Goal: Check status: Check status

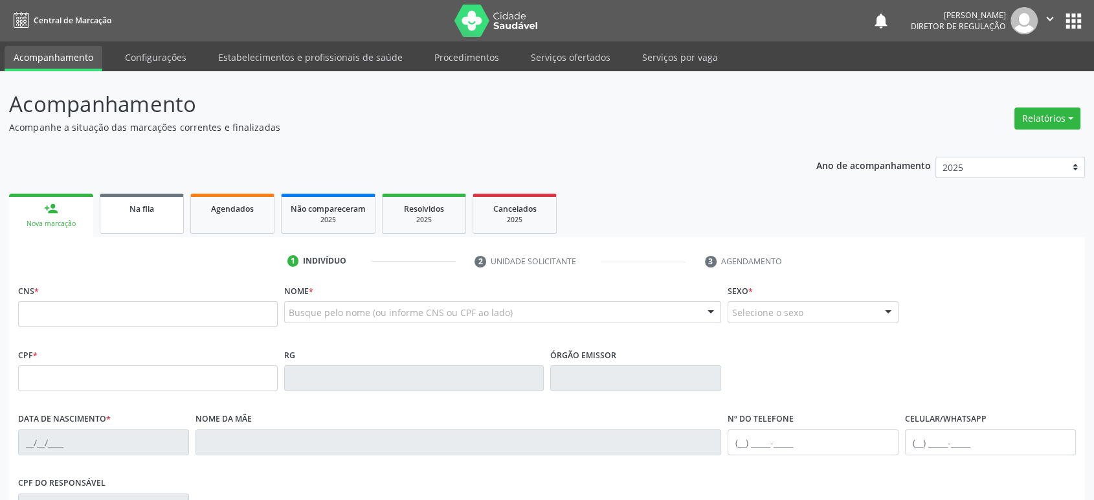
click at [130, 213] on div "Na fila" at bounding box center [141, 208] width 65 height 14
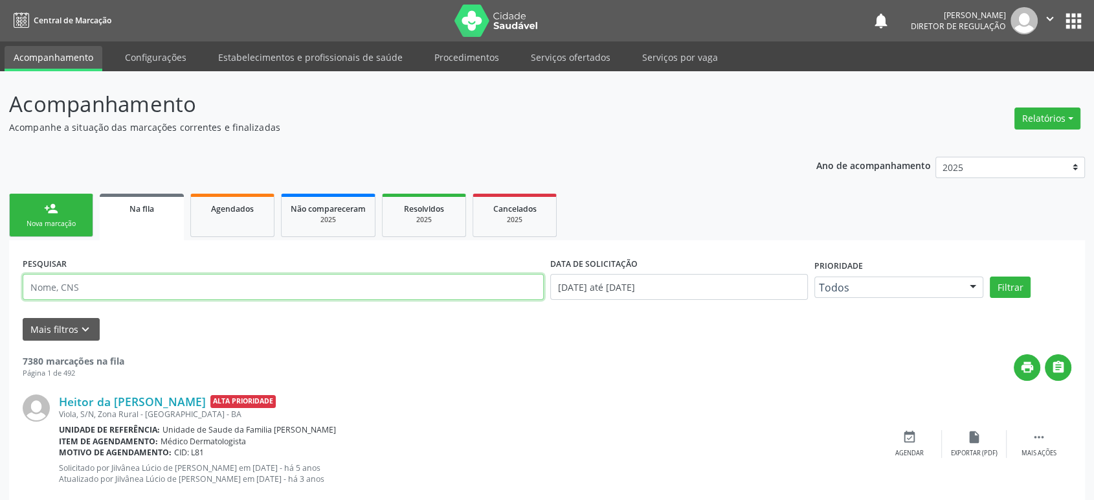
click at [88, 288] on input "text" at bounding box center [283, 287] width 521 height 26
click at [990, 276] on button "Filtrar" at bounding box center [1010, 287] width 41 height 22
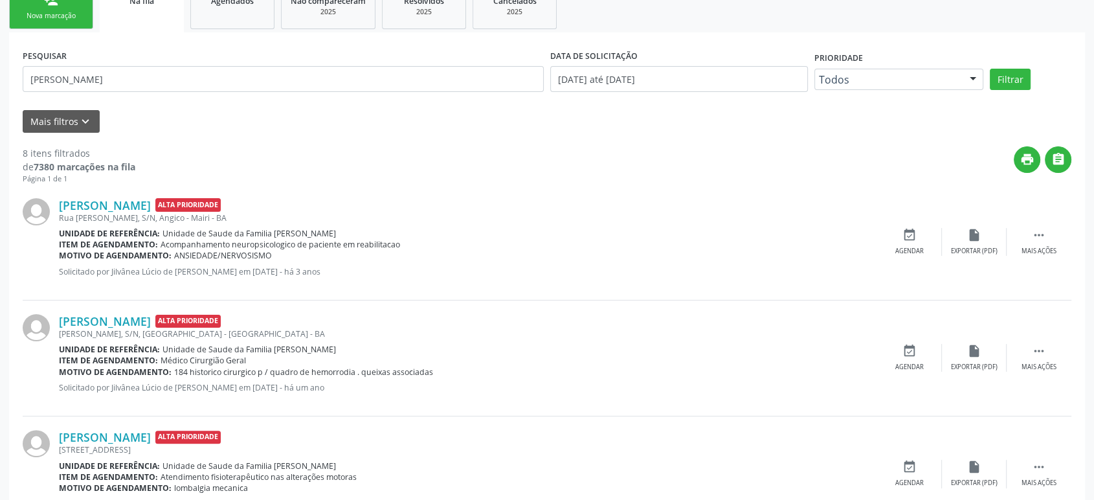
scroll to position [72, 0]
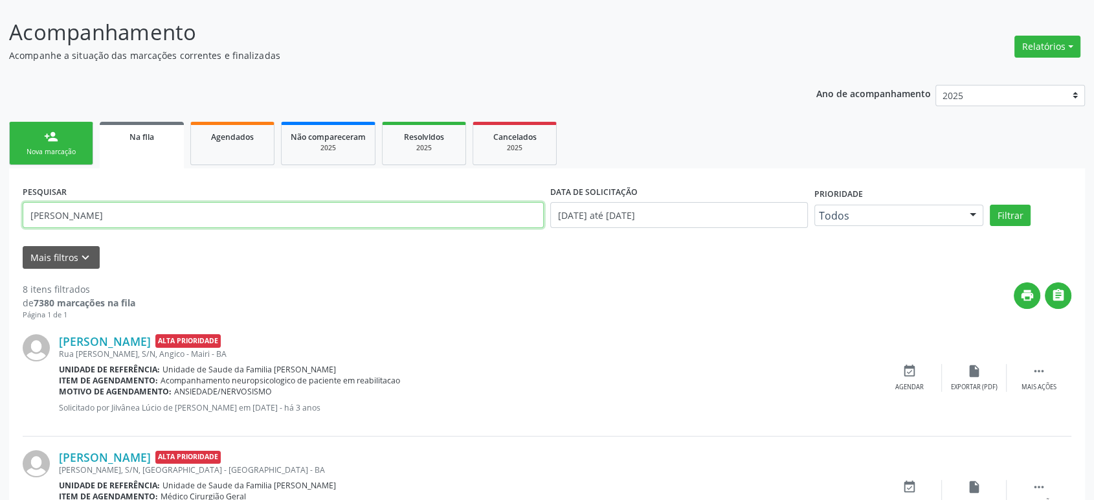
click at [155, 221] on input "[PERSON_NAME]" at bounding box center [283, 215] width 521 height 26
click at [990, 205] on button "Filtrar" at bounding box center [1010, 216] width 41 height 22
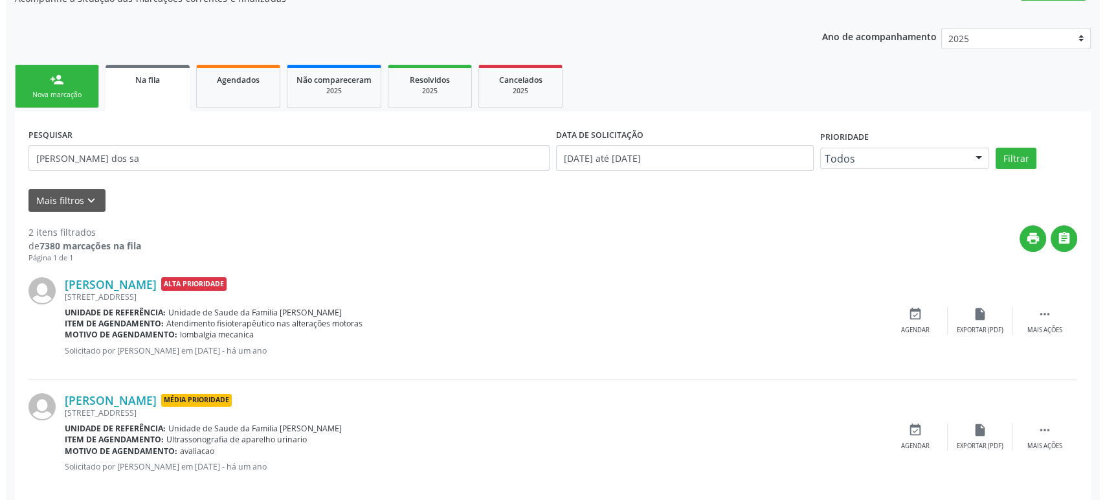
scroll to position [145, 0]
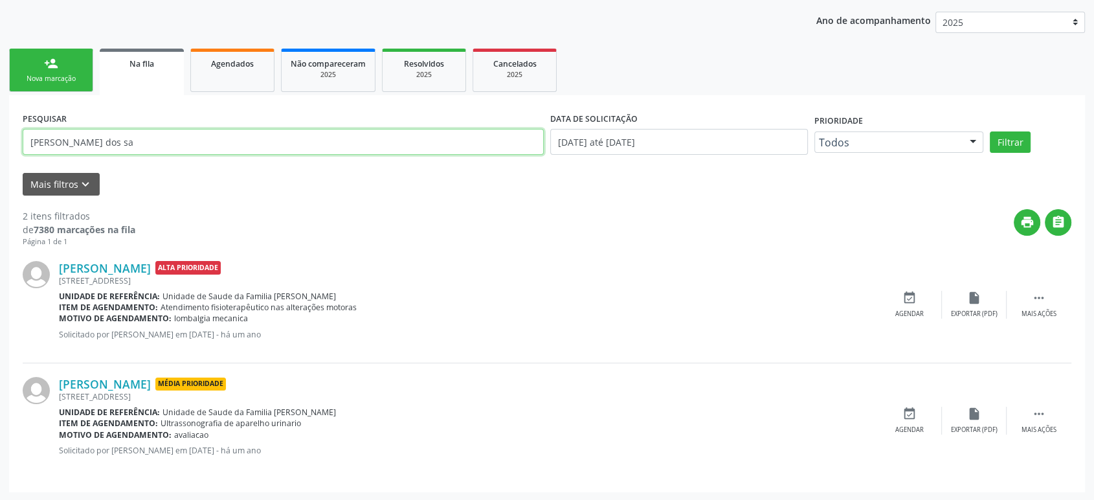
click at [138, 143] on input "[PERSON_NAME] dos sa" at bounding box center [283, 142] width 521 height 26
click at [130, 383] on link "[PERSON_NAME]" at bounding box center [105, 384] width 92 height 14
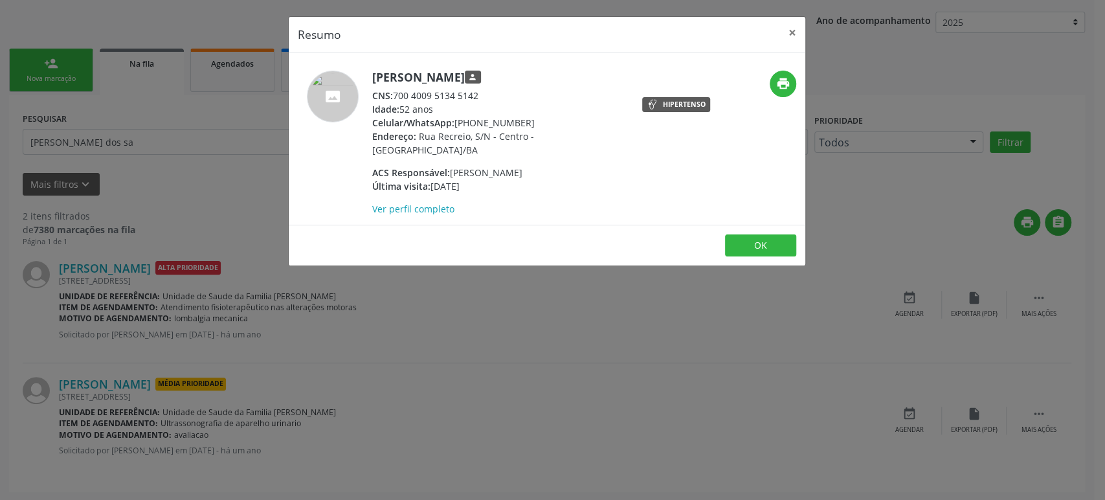
drag, startPoint x: 373, startPoint y: 76, endPoint x: 591, endPoint y: 80, distance: 217.6
click at [591, 80] on h5 "[PERSON_NAME] person" at bounding box center [498, 78] width 252 height 14
copy h5 "[PERSON_NAME]"
click at [547, 302] on div "Resumo × [PERSON_NAME] person CNS: 700 4009 5134 5142 Idade: 52 anos Celular/Wh…" at bounding box center [552, 250] width 1105 height 500
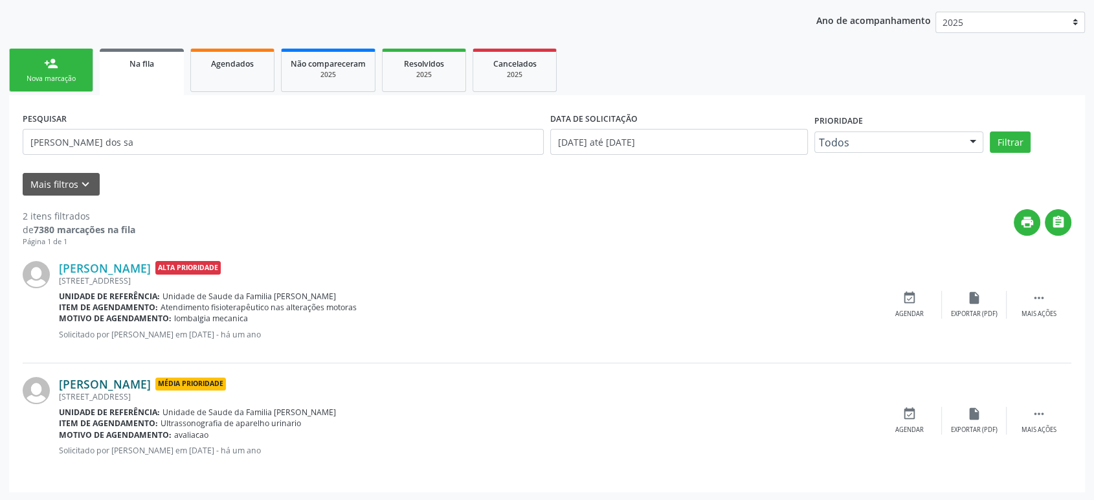
click at [135, 377] on link "[PERSON_NAME]" at bounding box center [105, 384] width 92 height 14
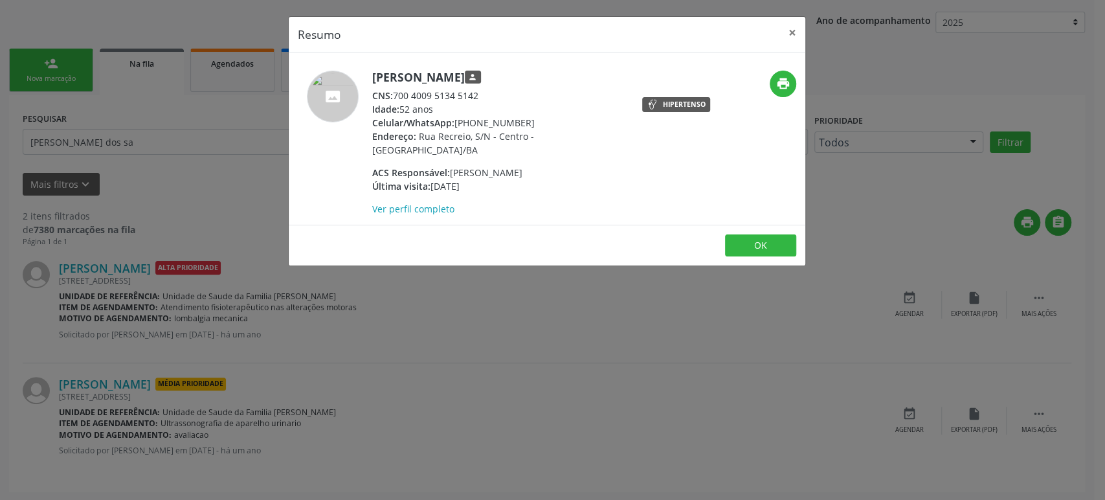
drag, startPoint x: 684, startPoint y: 402, endPoint x: 798, endPoint y: 403, distance: 113.3
click at [690, 403] on div "Resumo × [PERSON_NAME] person CNS: 700 4009 5134 5142 Idade: 52 anos Celular/Wh…" at bounding box center [552, 250] width 1105 height 500
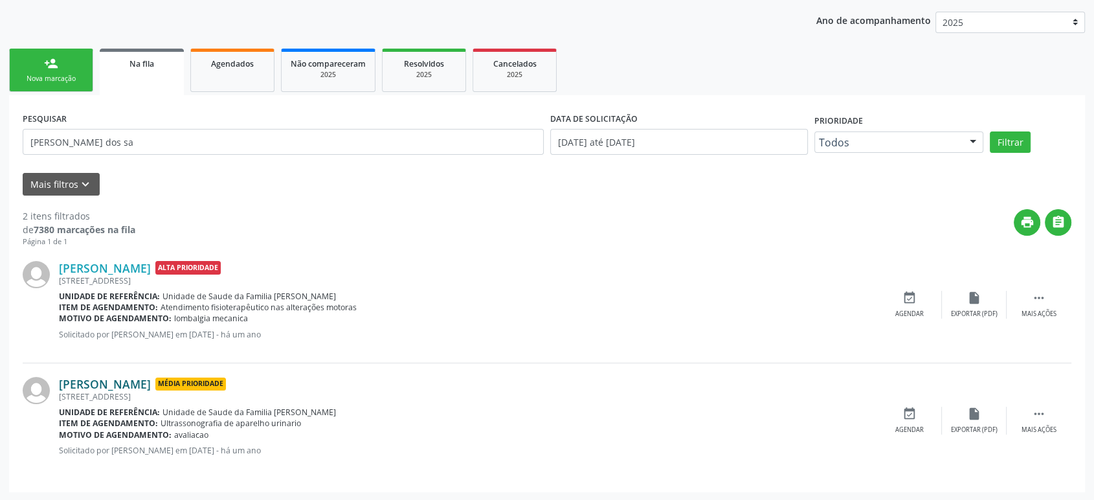
click at [151, 383] on link "[PERSON_NAME]" at bounding box center [105, 384] width 92 height 14
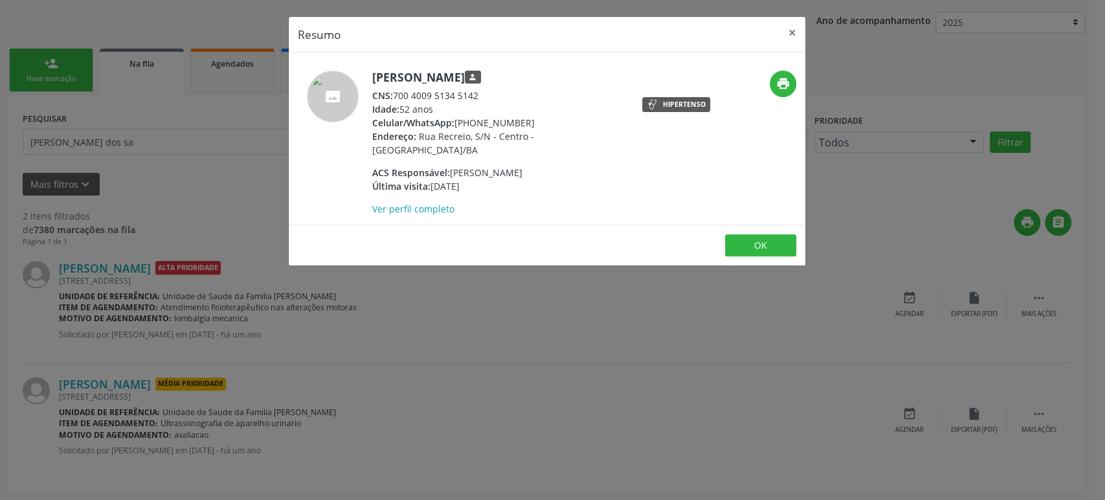
drag, startPoint x: 368, startPoint y: 72, endPoint x: 592, endPoint y: 76, distance: 224.1
click at [592, 76] on div "[PERSON_NAME] person CNS: 700 4009 5134 5142 Idade: 52 anos Celular/WhatsApp: […" at bounding box center [461, 143] width 344 height 145
copy div "[PERSON_NAME]"
click at [739, 234] on button "OK" at bounding box center [760, 245] width 71 height 22
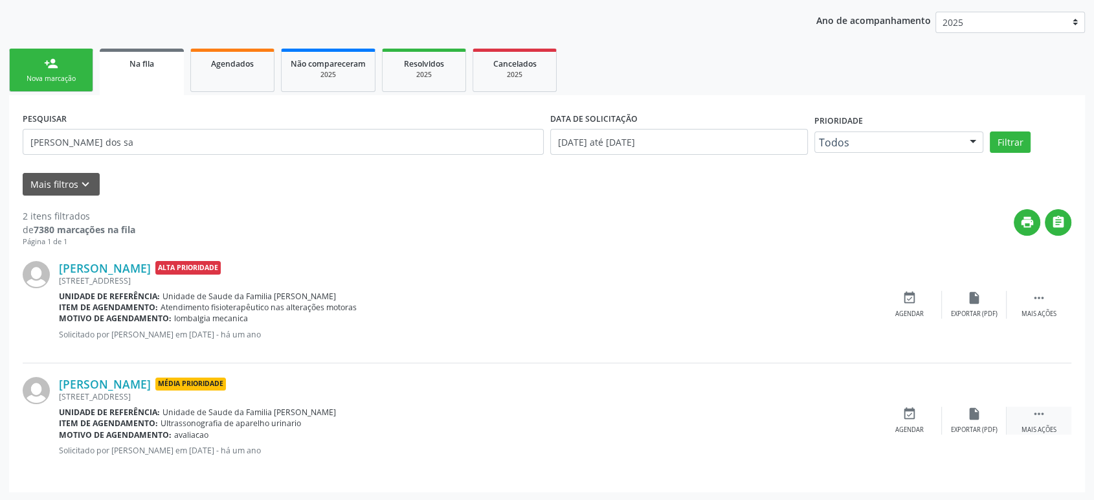
click at [1037, 416] on icon "" at bounding box center [1039, 414] width 14 height 14
click at [917, 414] on div "cancel Cancelar" at bounding box center [909, 421] width 65 height 28
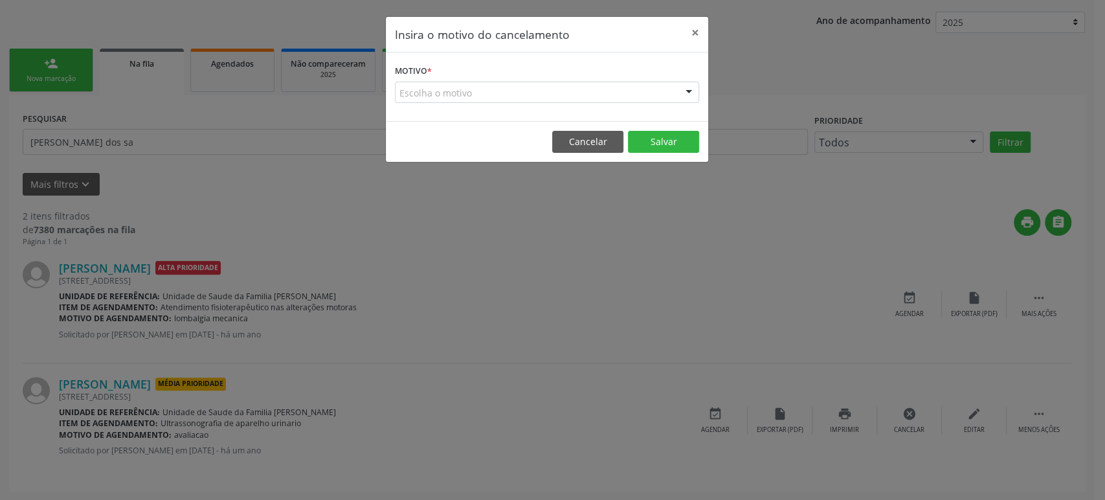
click at [462, 94] on div "Escolha o motivo" at bounding box center [547, 93] width 304 height 22
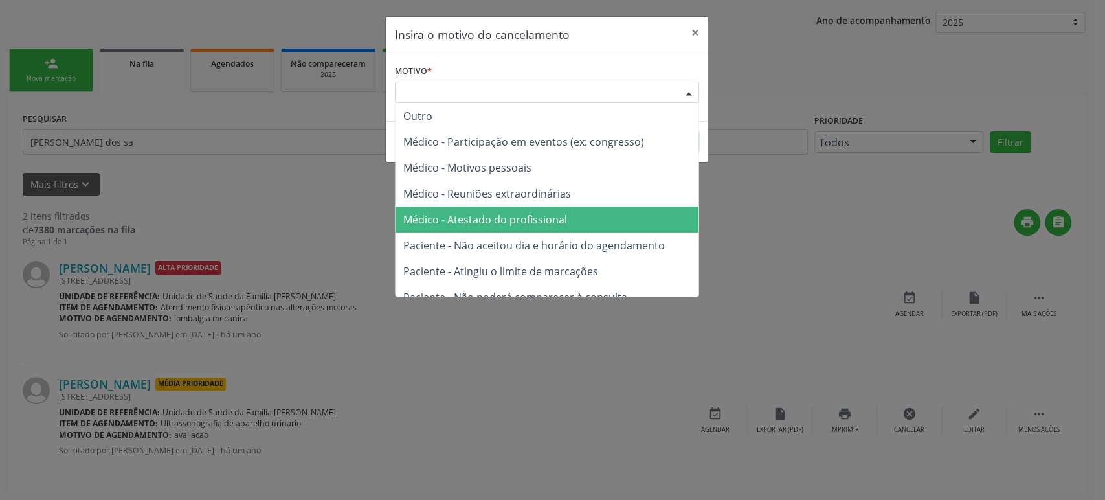
click at [488, 216] on span "Médico - Atestado do profissional" at bounding box center [485, 219] width 164 height 14
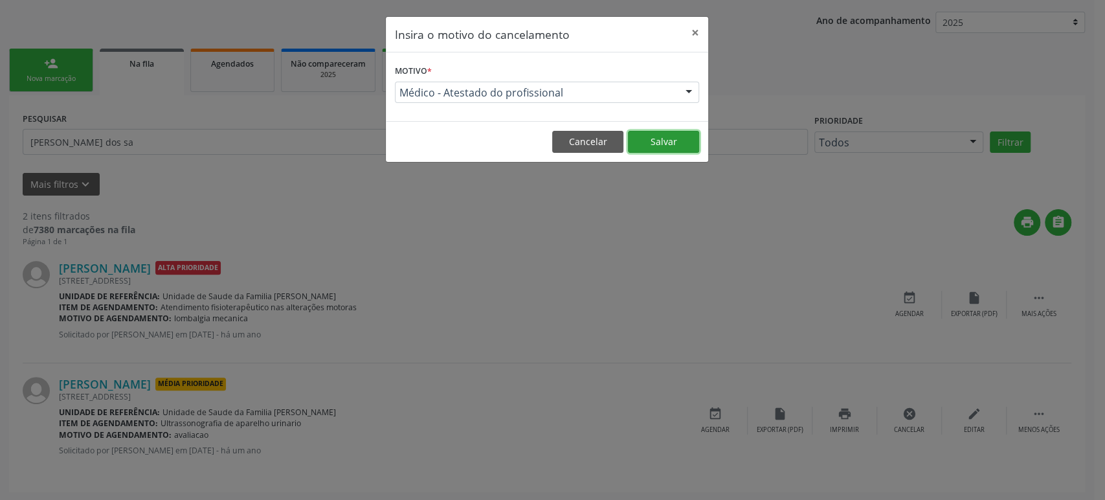
click at [679, 137] on button "Salvar" at bounding box center [663, 142] width 71 height 22
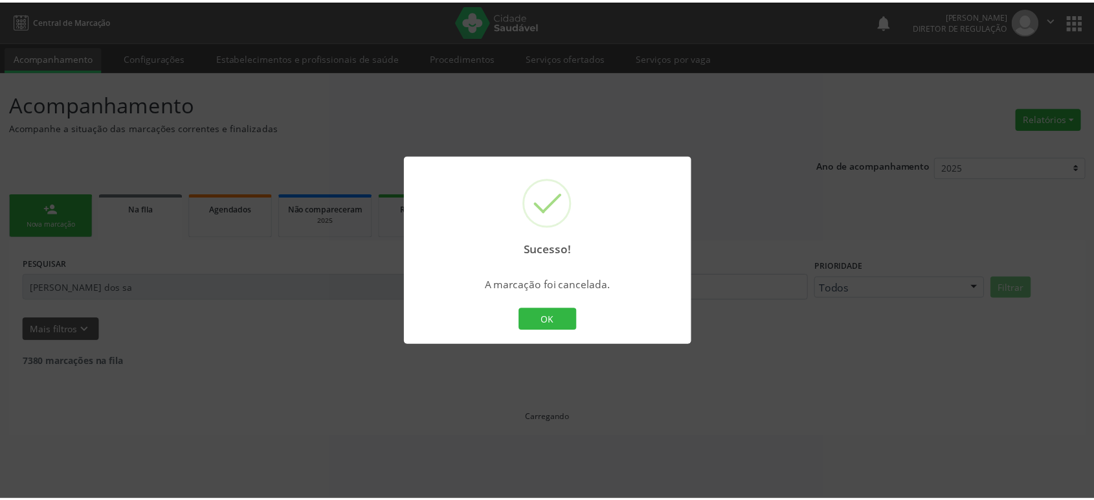
scroll to position [0, 0]
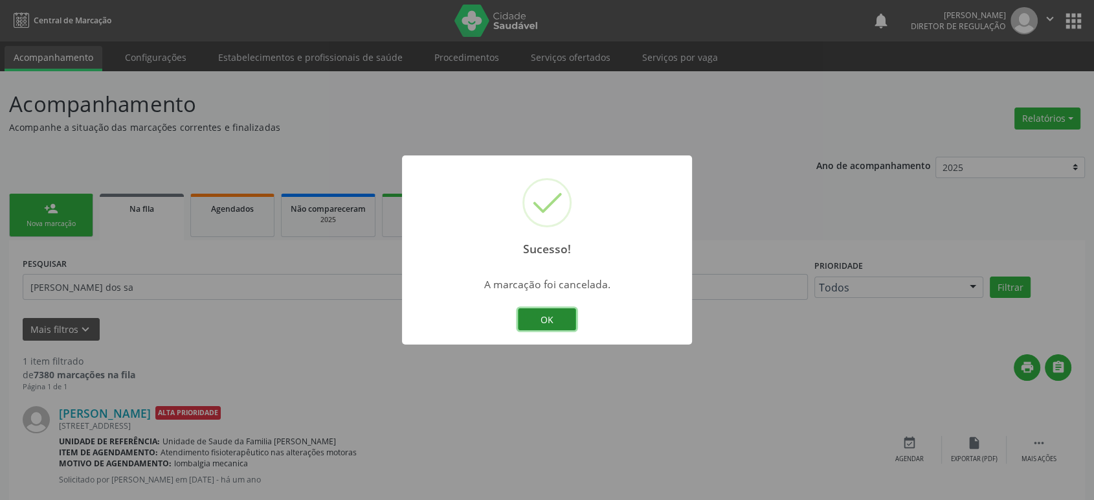
click at [545, 313] on button "OK" at bounding box center [547, 319] width 58 height 22
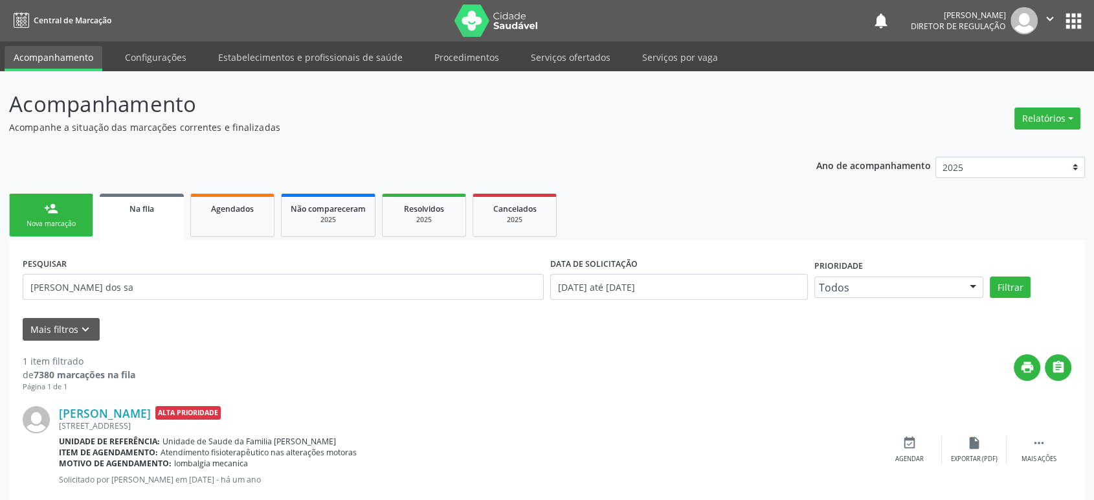
scroll to position [29, 0]
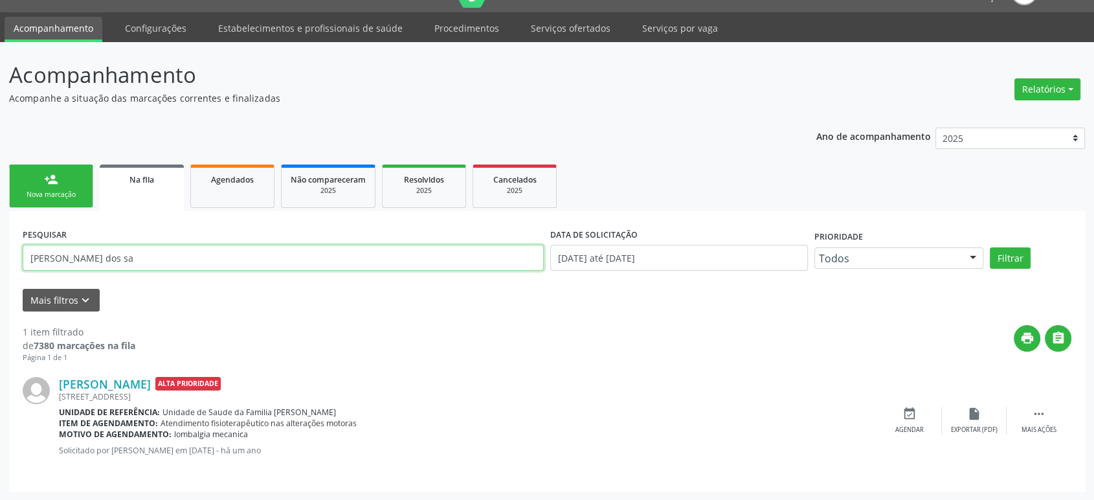
click at [78, 253] on input "[PERSON_NAME] dos sa" at bounding box center [283, 258] width 521 height 26
click at [990, 247] on button "Filtrar" at bounding box center [1010, 258] width 41 height 22
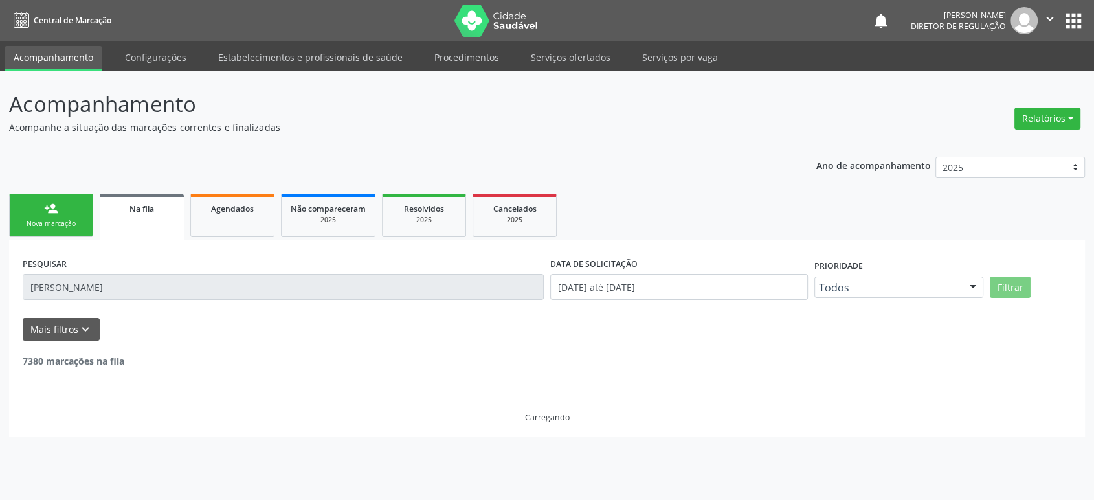
scroll to position [0, 0]
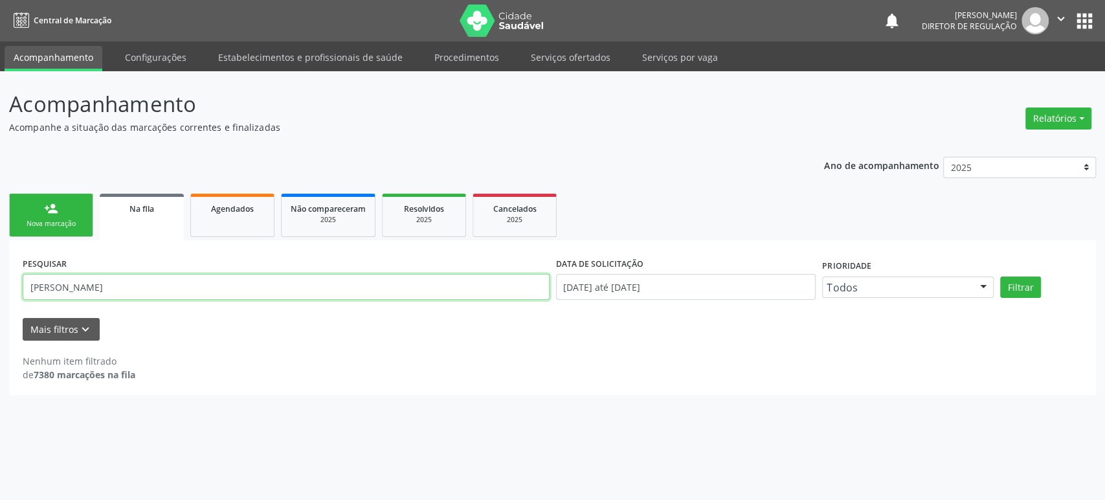
click at [52, 285] on input "[PERSON_NAME]" at bounding box center [286, 287] width 527 height 26
click at [1000, 276] on button "Filtrar" at bounding box center [1020, 287] width 41 height 22
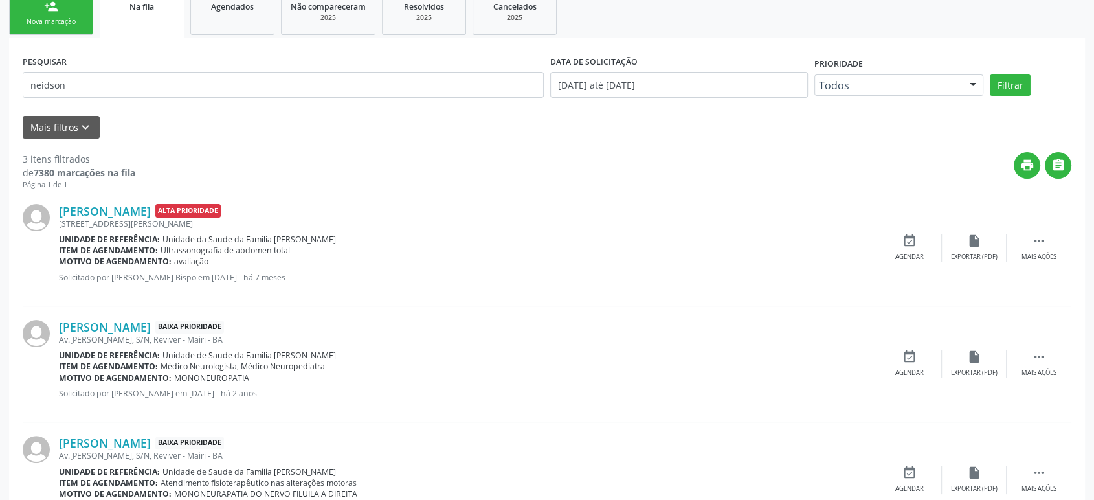
scroll to position [216, 0]
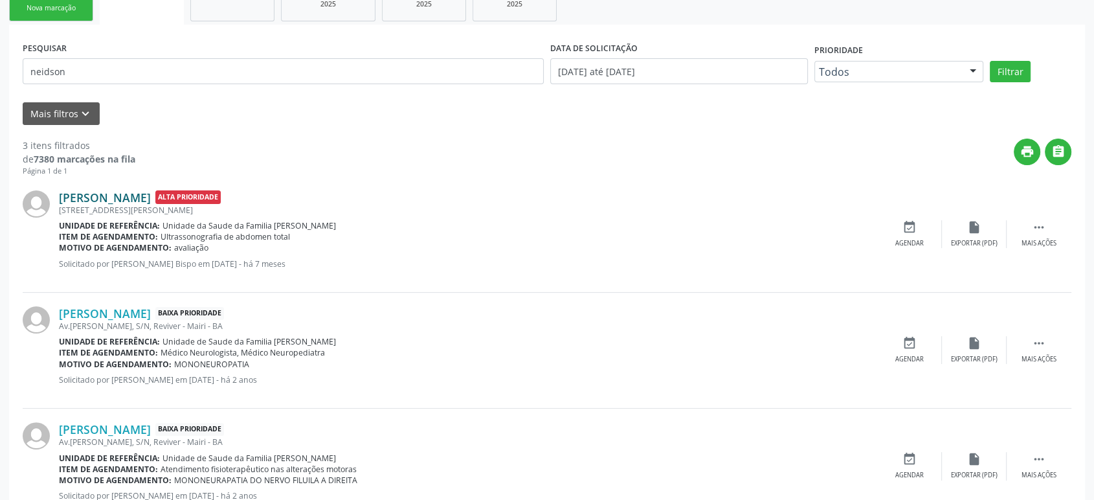
click at [107, 196] on link "[PERSON_NAME]" at bounding box center [105, 197] width 92 height 14
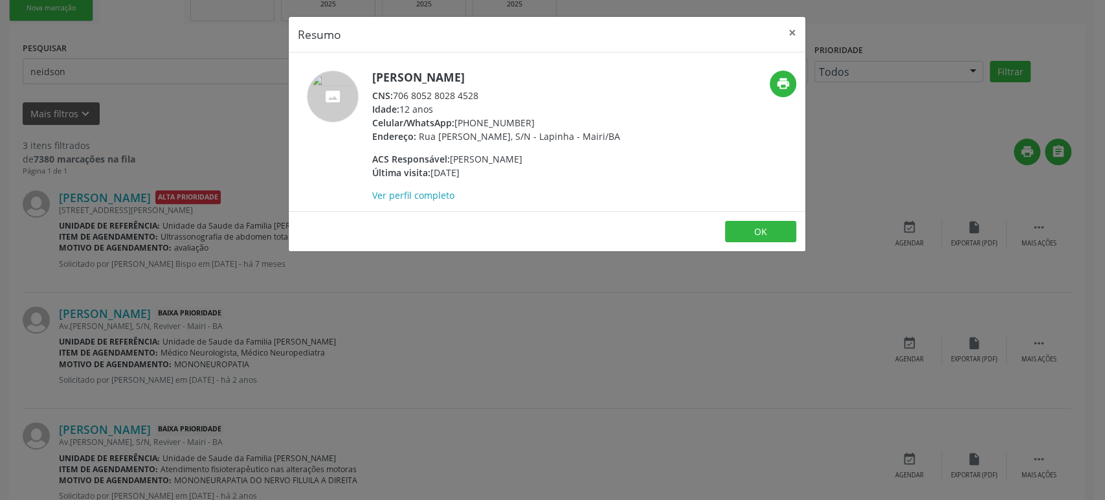
drag, startPoint x: 394, startPoint y: 92, endPoint x: 490, endPoint y: 94, distance: 95.9
click at [490, 94] on div "CNS: 706 8052 8028 4528" at bounding box center [496, 96] width 248 height 14
copy div "706 8052 8028 4528"
click at [126, 104] on div "Resumo × [PERSON_NAME] CNS: 706 8052 8028 4528 Idade: 12 anos Celular/WhatsApp:…" at bounding box center [552, 250] width 1105 height 500
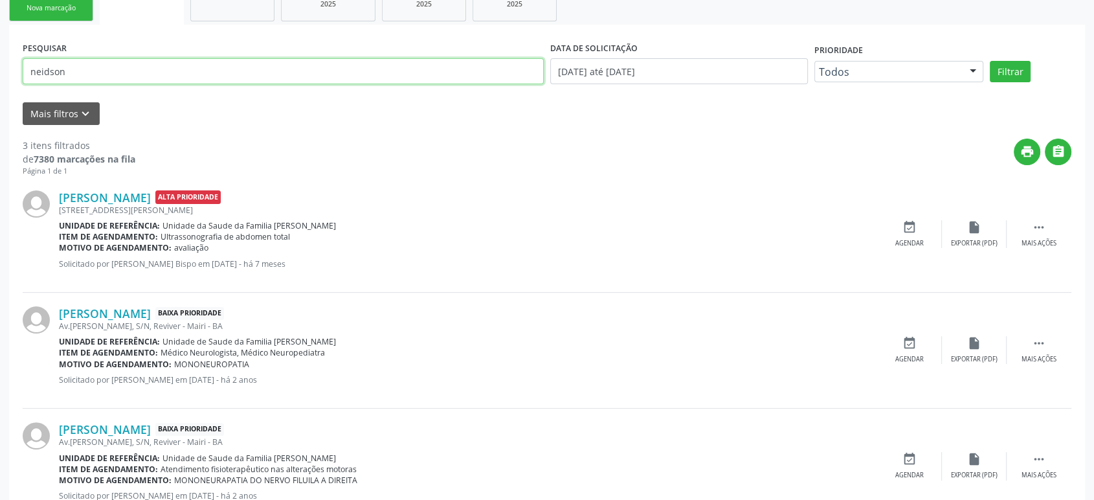
click at [130, 69] on input "neidson" at bounding box center [283, 71] width 521 height 26
paste input "706 8052 8028 4528"
type input "706 8052 8028 4528"
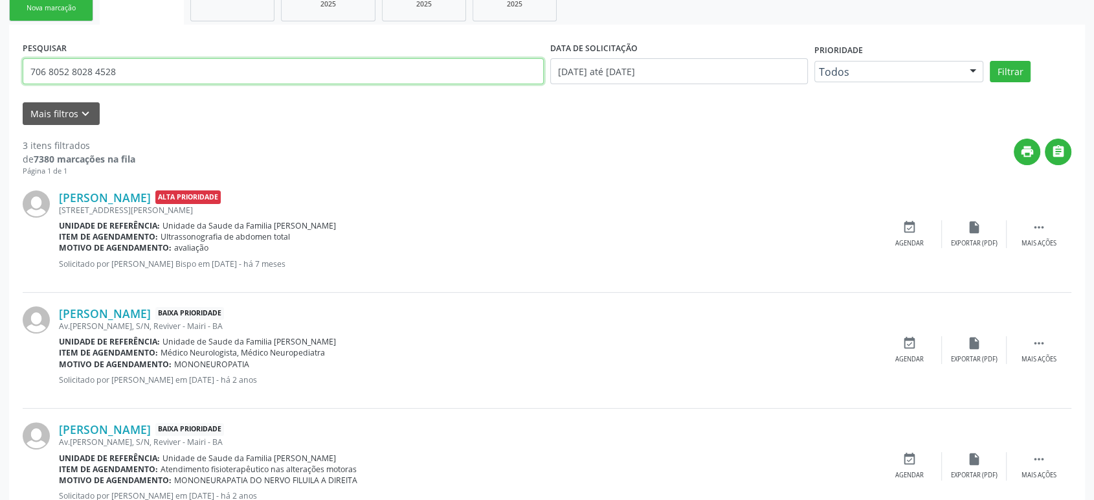
click at [990, 61] on button "Filtrar" at bounding box center [1010, 72] width 41 height 22
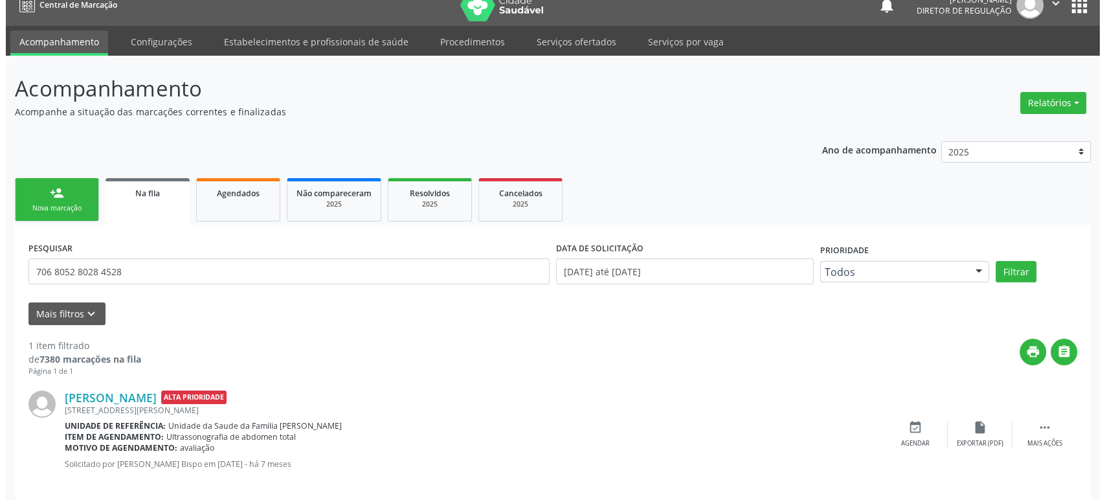
scroll to position [29, 0]
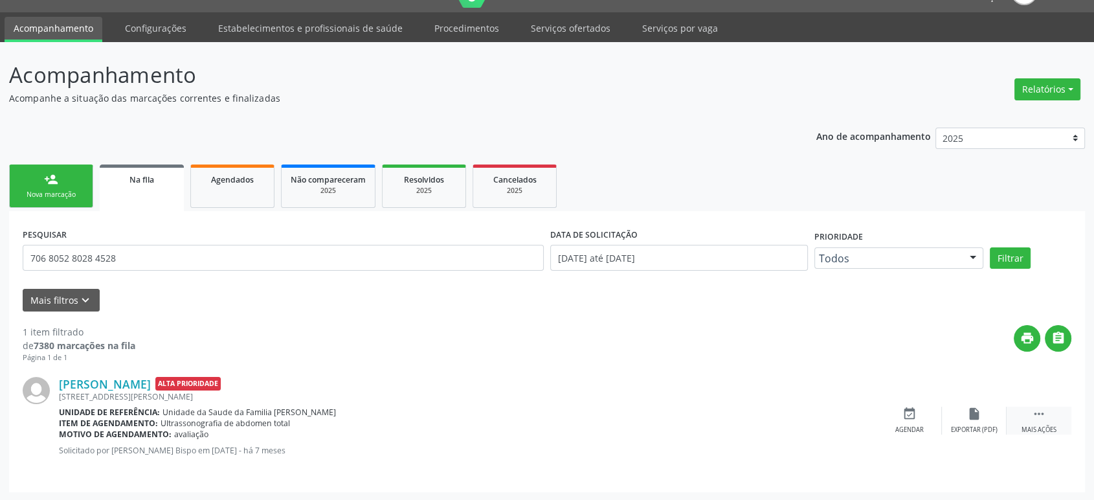
click at [1043, 423] on div " Mais ações" at bounding box center [1039, 421] width 65 height 28
click at [914, 419] on icon "cancel" at bounding box center [910, 414] width 14 height 14
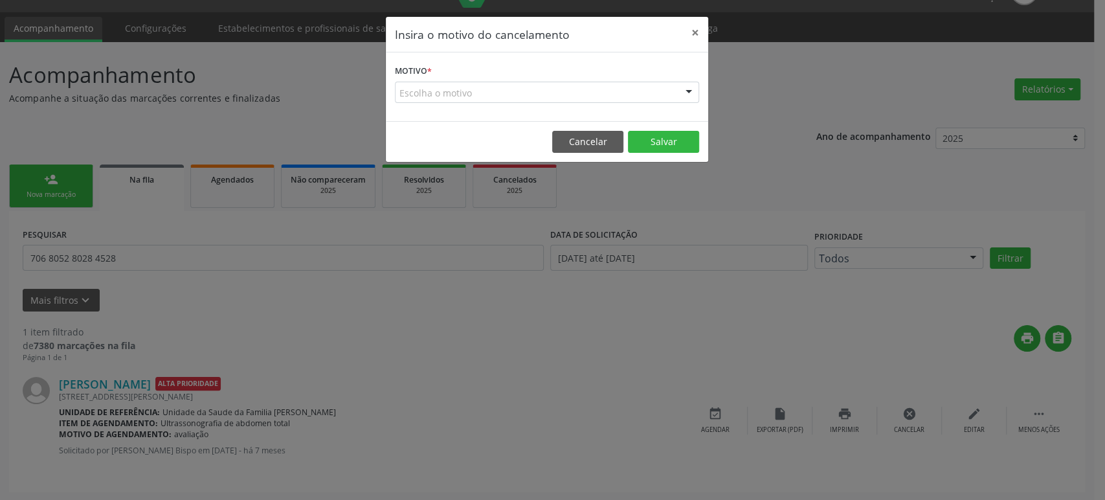
click at [480, 92] on div "Escolha o motivo" at bounding box center [547, 93] width 304 height 22
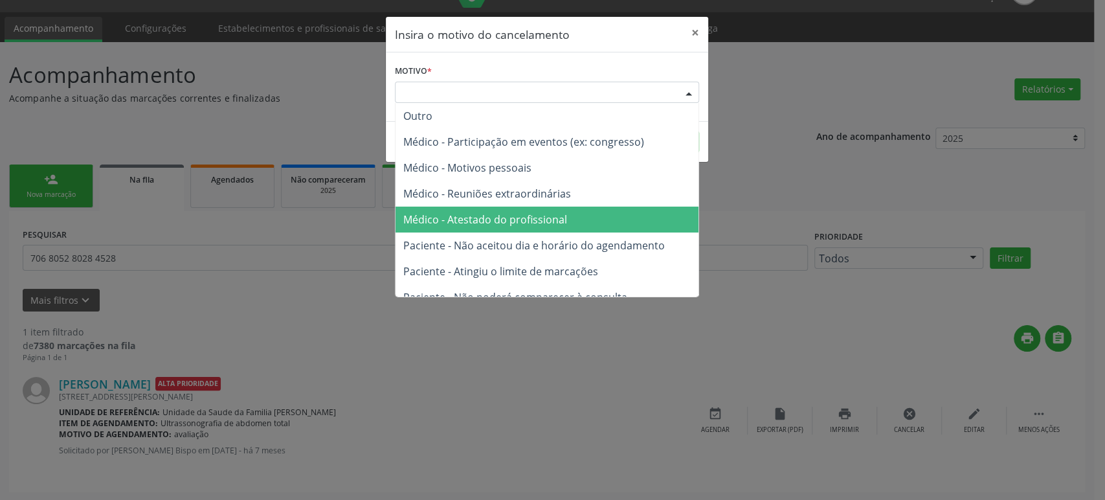
click at [506, 212] on span "Médico - Atestado do profissional" at bounding box center [485, 219] width 164 height 14
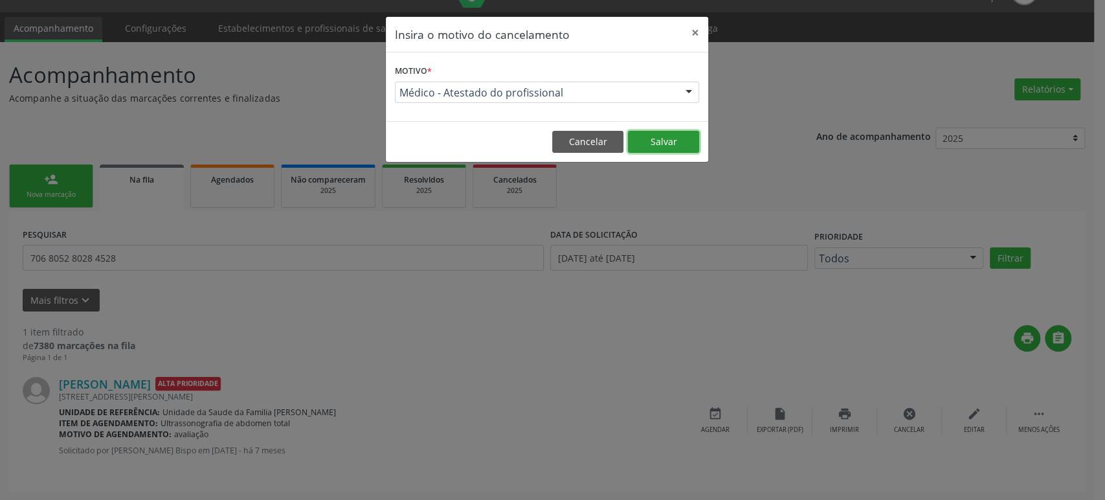
click at [667, 135] on button "Salvar" at bounding box center [663, 142] width 71 height 22
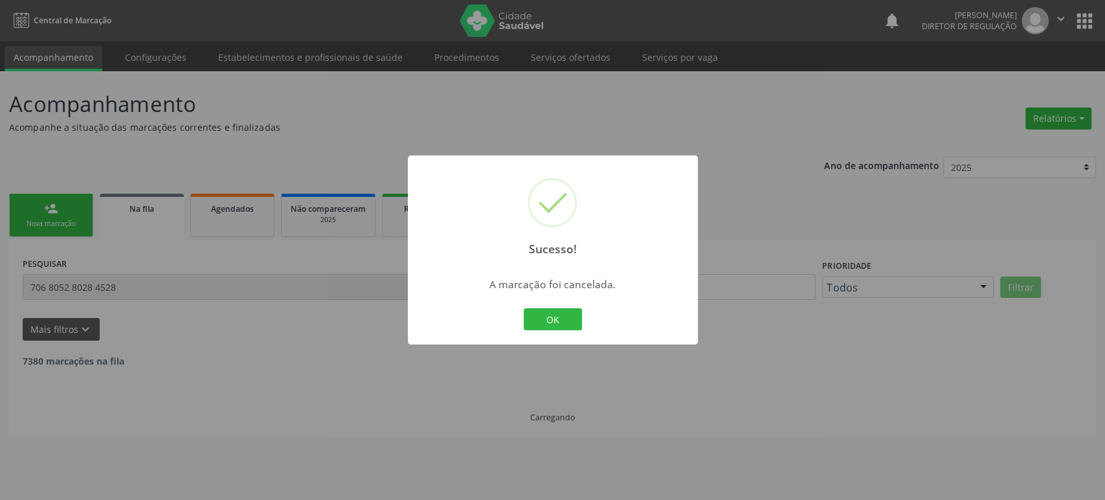
scroll to position [0, 0]
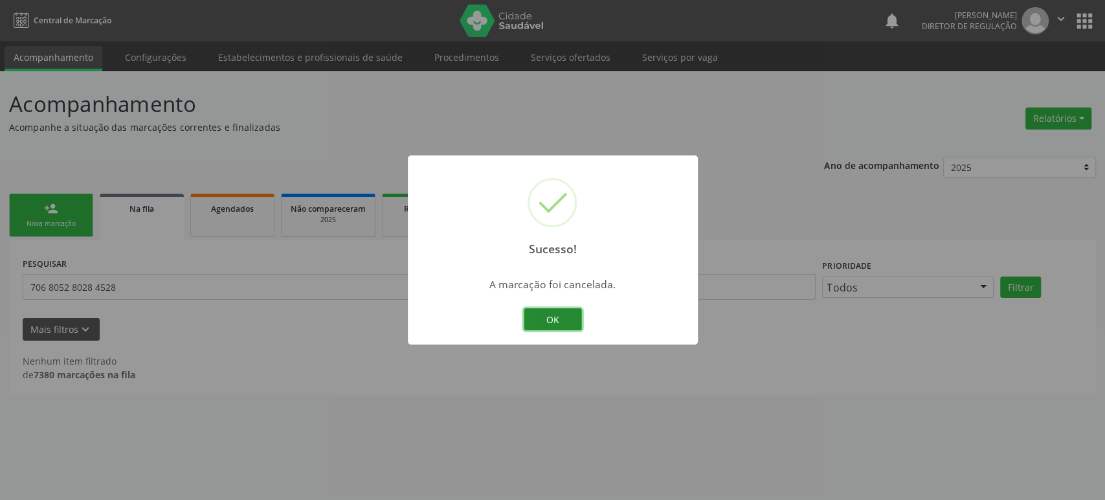
click at [565, 315] on button "OK" at bounding box center [553, 319] width 58 height 22
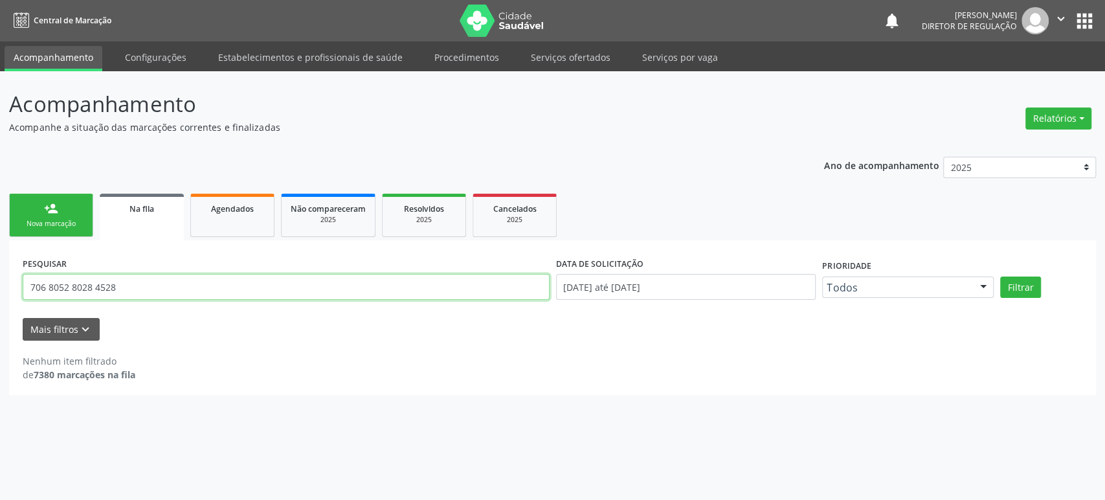
click at [73, 282] on input "706 8052 8028 4528" at bounding box center [286, 287] width 527 height 26
